Goal: Navigation & Orientation: Understand site structure

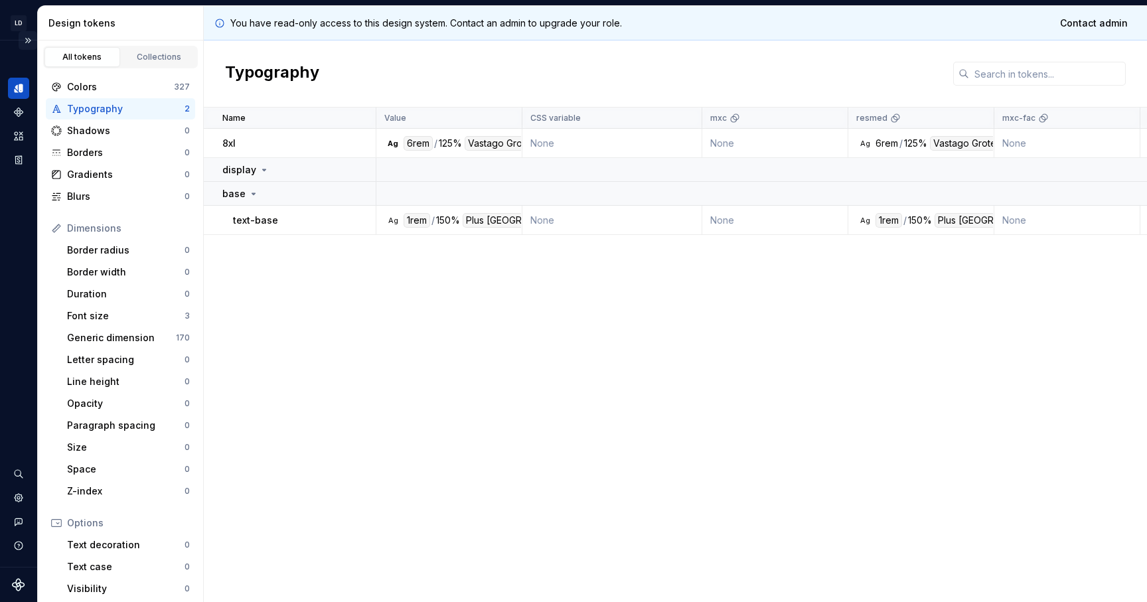
click at [25, 40] on button "Expand sidebar" at bounding box center [28, 40] width 19 height 19
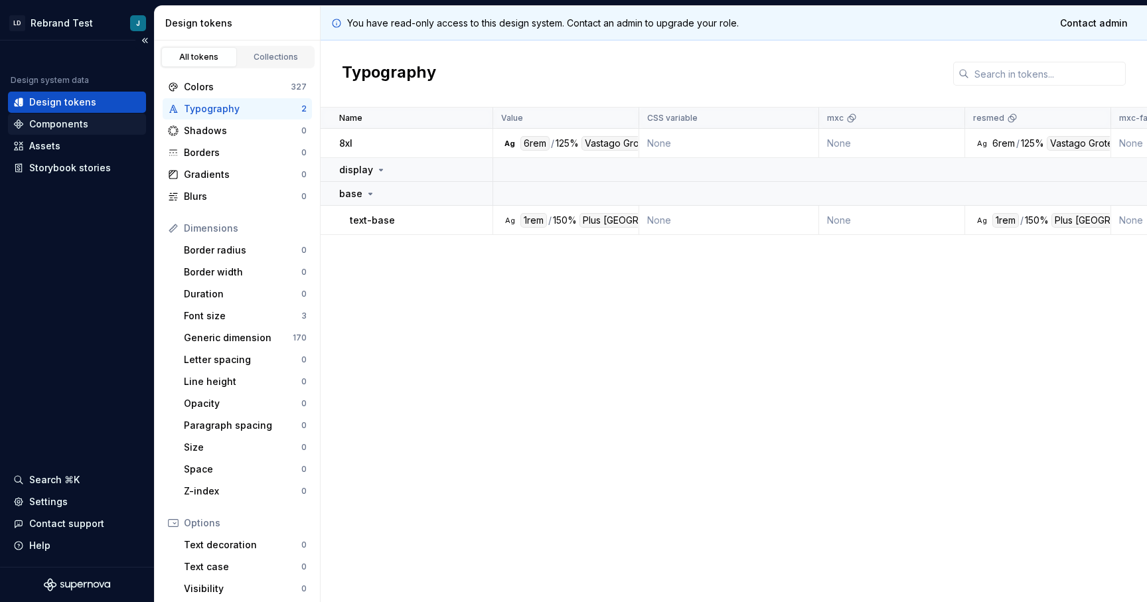
click at [67, 127] on div "Components" at bounding box center [58, 123] width 59 height 13
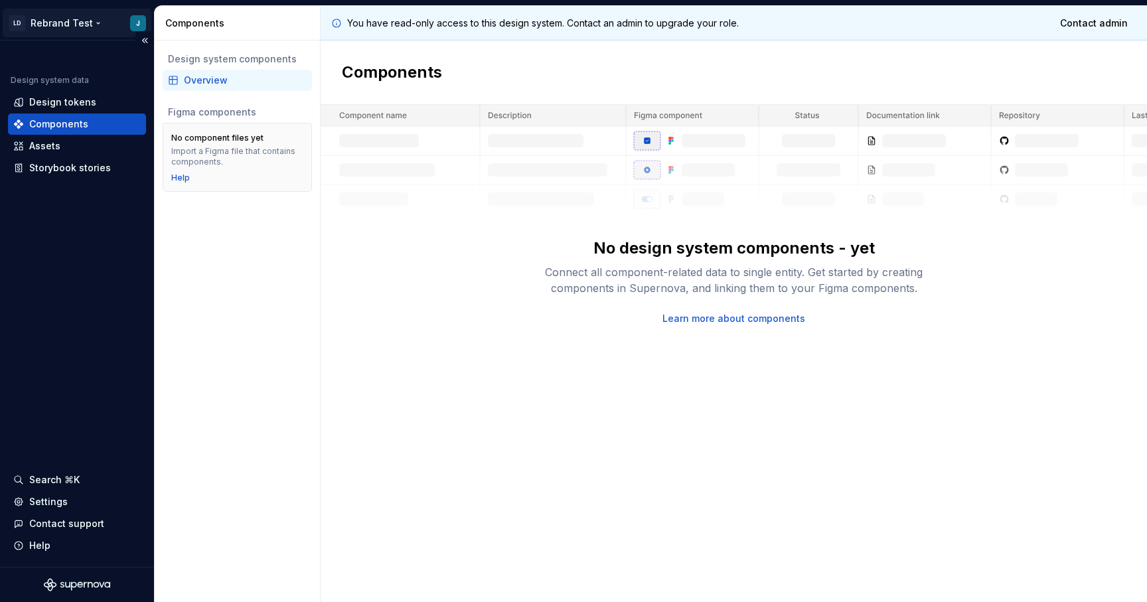
click at [84, 23] on html "LD Rebrand Test J Design system data Design tokens Components Assets Storybook …" at bounding box center [573, 301] width 1147 height 602
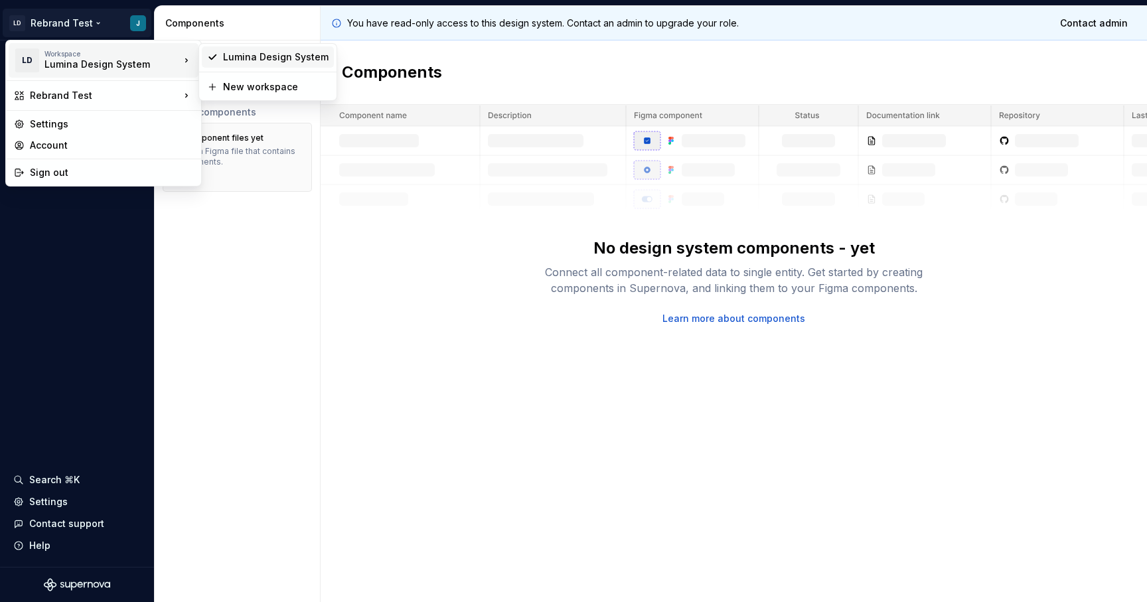
click at [223, 58] on div "Lumina Design System" at bounding box center [276, 56] width 106 height 13
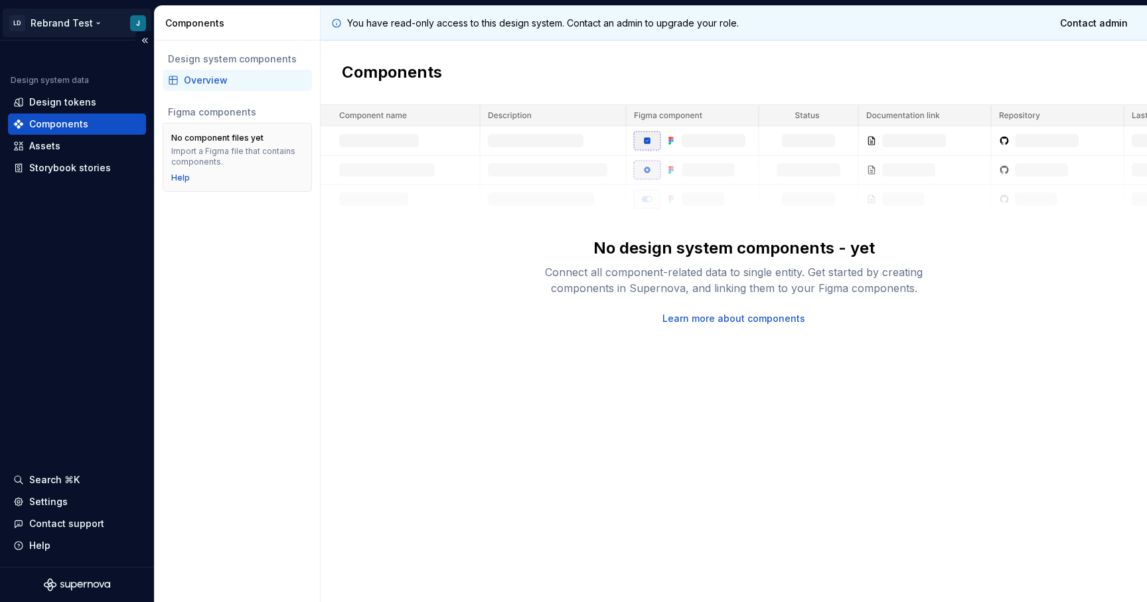
click at [98, 24] on html "LD Rebrand Test J Design system data Design tokens Components Assets Storybook …" at bounding box center [573, 301] width 1147 height 602
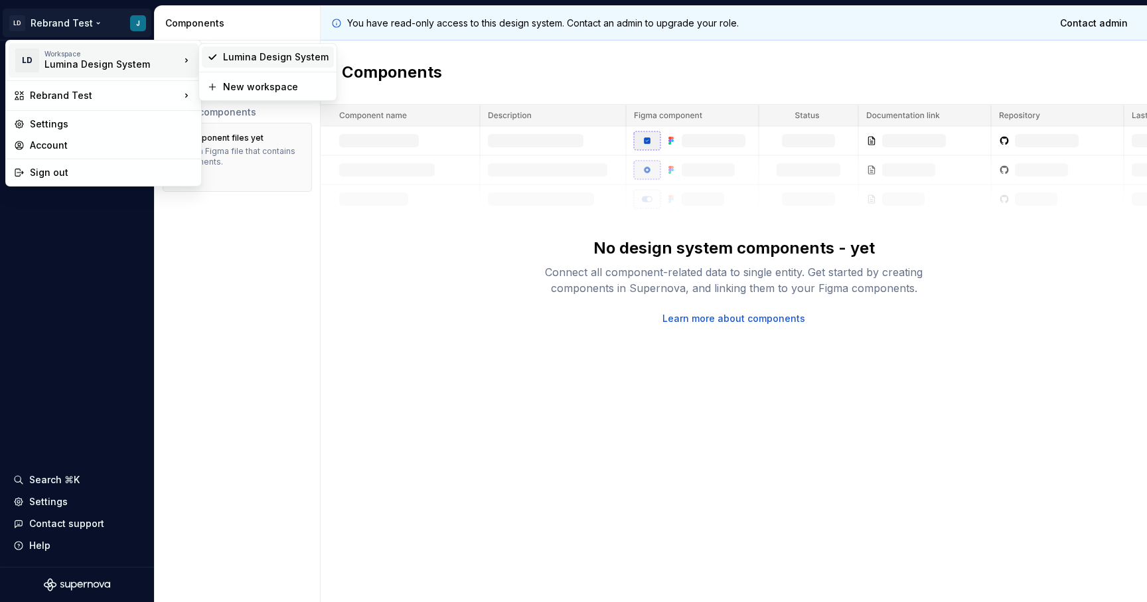
click at [242, 60] on div "Lumina Design System" at bounding box center [276, 56] width 106 height 13
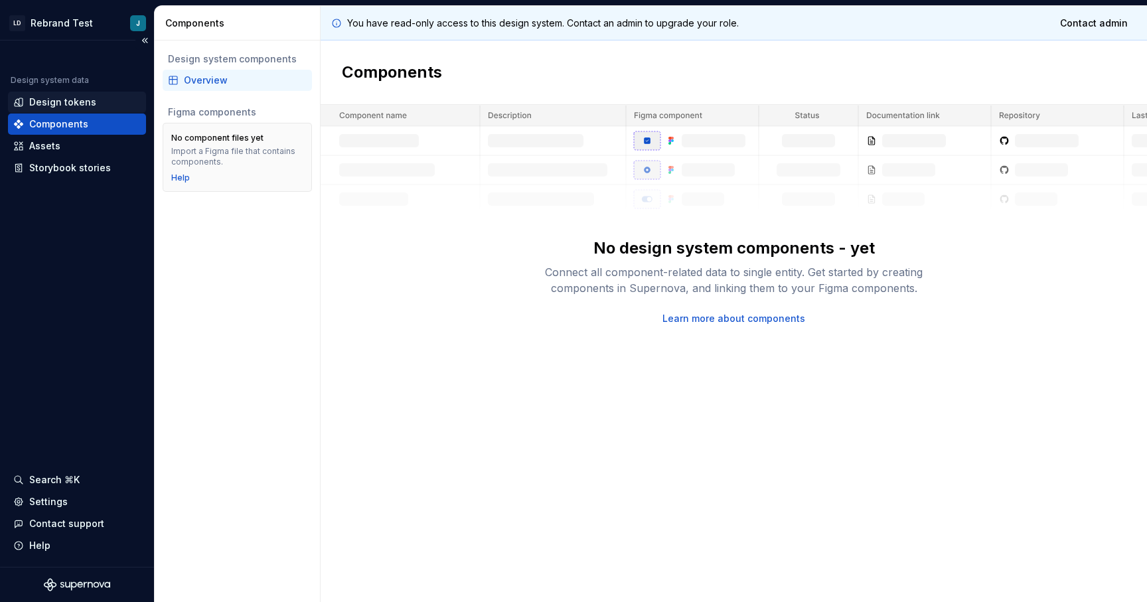
click at [74, 103] on div "Design tokens" at bounding box center [62, 102] width 67 height 13
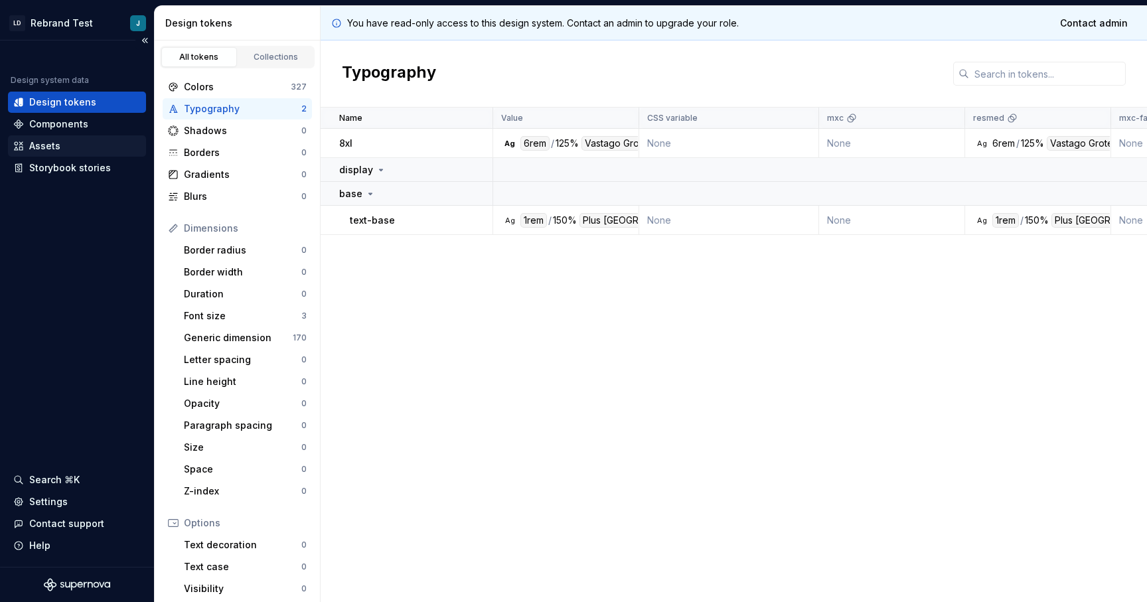
click at [67, 138] on div "Assets" at bounding box center [77, 145] width 138 height 21
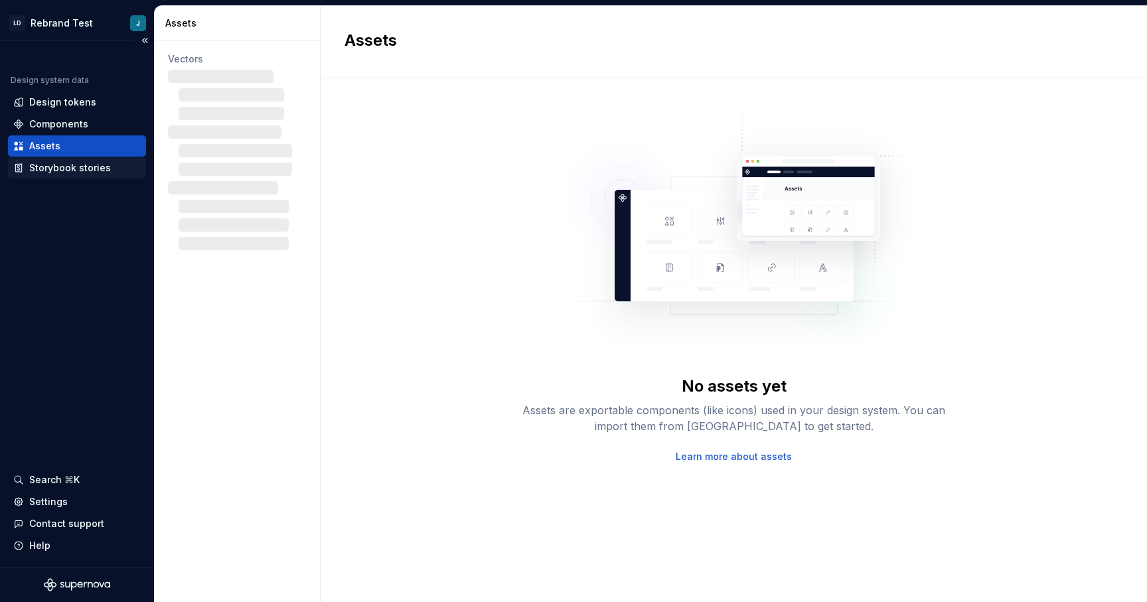
click at [71, 171] on div "Storybook stories" at bounding box center [70, 167] width 82 height 13
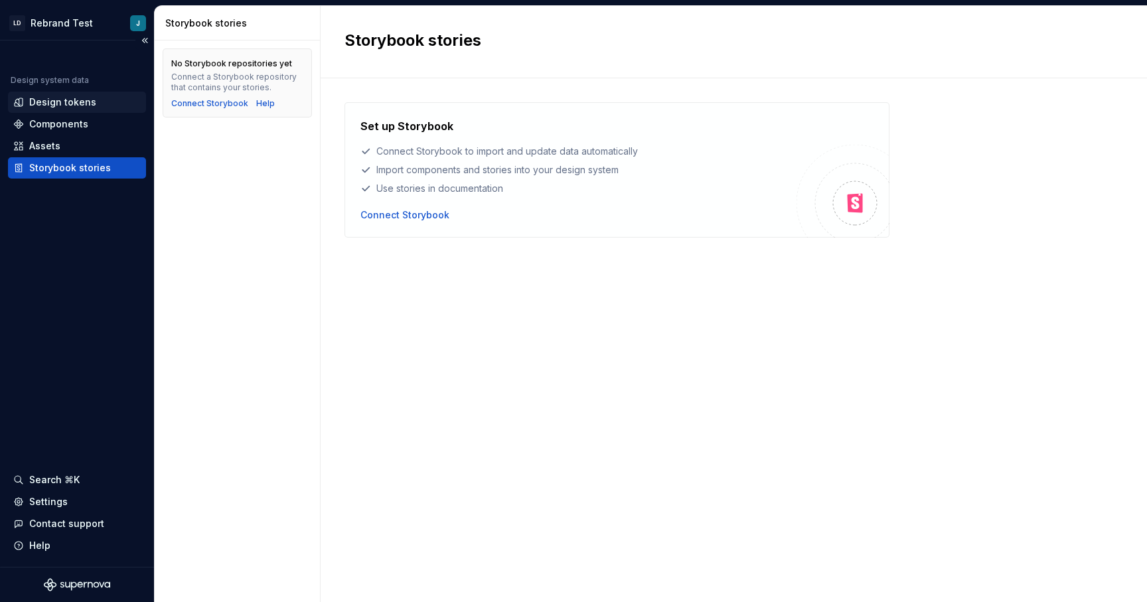
click at [62, 104] on div "Design tokens" at bounding box center [62, 102] width 67 height 13
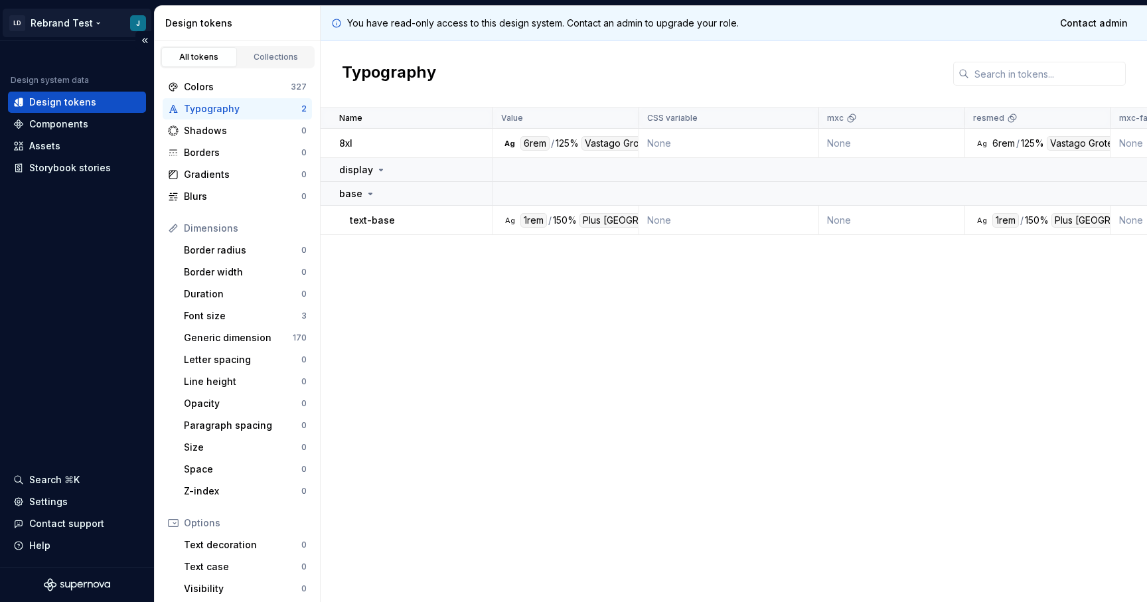
click at [92, 24] on html "LD Rebrand Test J Design system data Design tokens Components Assets Storybook …" at bounding box center [573, 301] width 1147 height 602
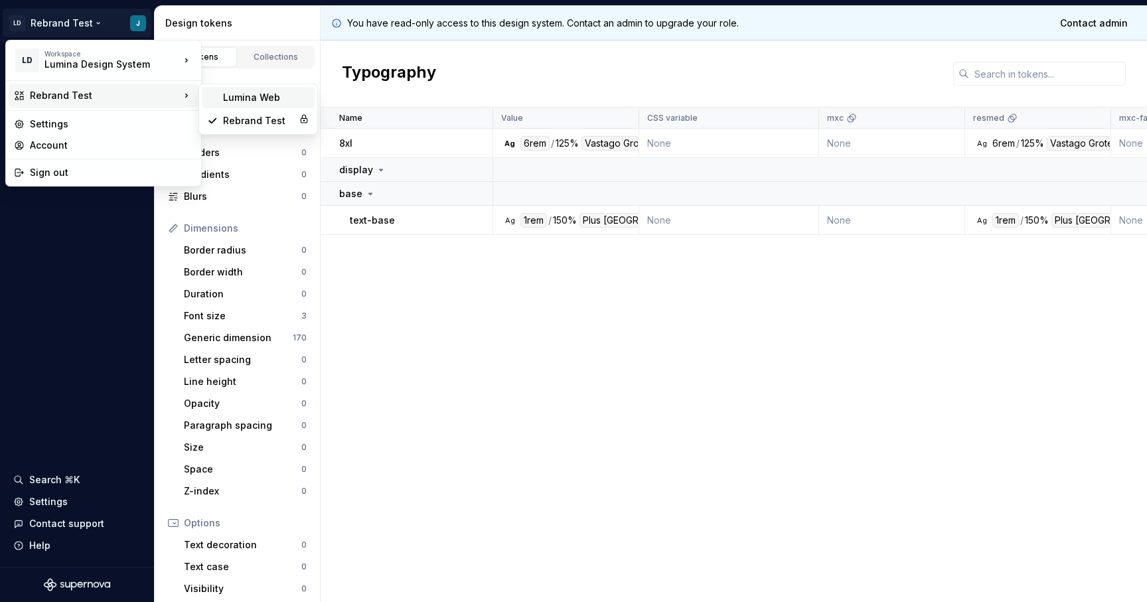
click at [234, 96] on div "Lumina Web" at bounding box center [266, 97] width 86 height 13
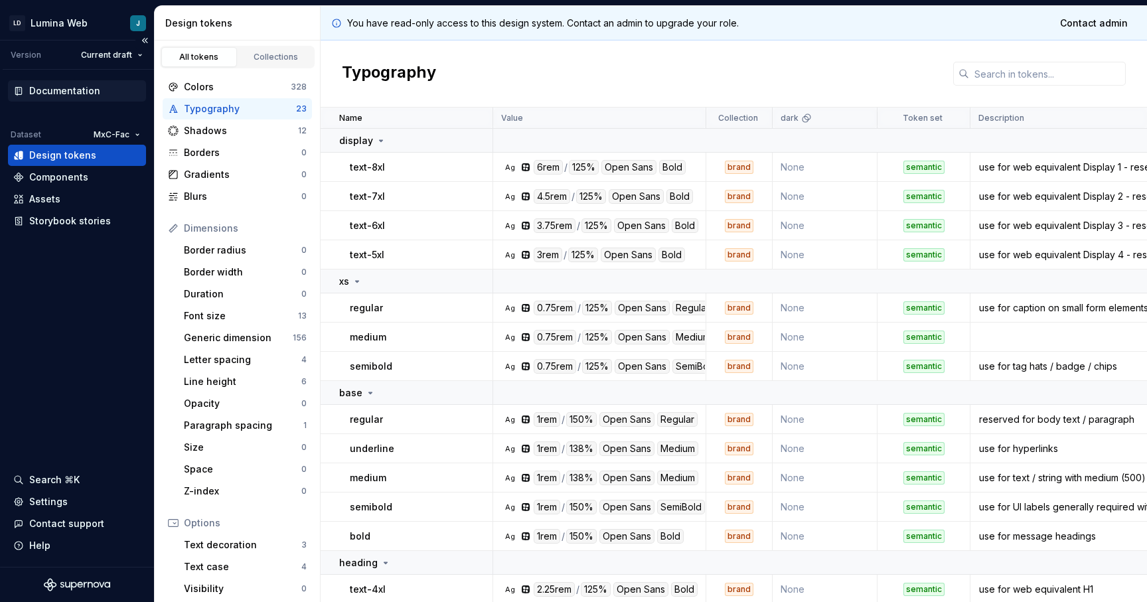
click at [56, 90] on div "Documentation" at bounding box center [64, 90] width 71 height 13
